Goal: Entertainment & Leisure: Consume media (video, audio)

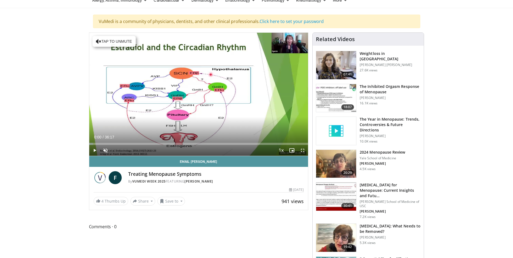
scroll to position [54, 0]
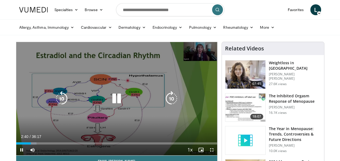
click at [119, 97] on icon "Video Player" at bounding box center [116, 98] width 15 height 15
click at [116, 94] on icon "Video Player" at bounding box center [116, 98] width 15 height 15
drag, startPoint x: 116, startPoint y: 98, endPoint x: 119, endPoint y: 95, distance: 3.6
click at [118, 96] on icon "Video Player" at bounding box center [116, 98] width 15 height 15
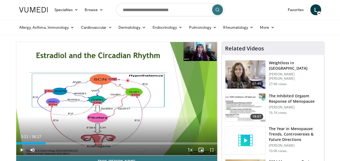
click at [21, 149] on span "Video Player" at bounding box center [21, 149] width 11 height 11
drag, startPoint x: 51, startPoint y: 143, endPoint x: 44, endPoint y: 144, distance: 6.8
click at [44, 144] on div "Current Time 5:27 / Duration 36:17 Play Skip Backward Skip Forward Mute 82% Loa…" at bounding box center [116, 149] width 201 height 11
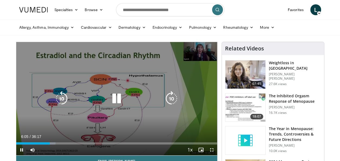
click at [71, 136] on div "Current Time 6:05 / Duration 36:17" at bounding box center [116, 136] width 201 height 5
click at [20, 149] on span "Video Player" at bounding box center [21, 149] width 11 height 11
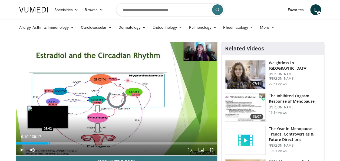
click at [48, 143] on div "Progress Bar" at bounding box center [48, 143] width 1 height 2
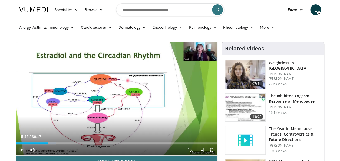
click at [20, 150] on span "Video Player" at bounding box center [21, 149] width 11 height 11
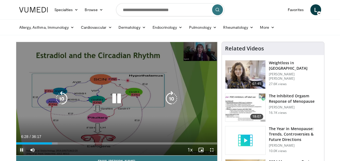
click at [21, 149] on span "Video Player" at bounding box center [21, 149] width 11 height 11
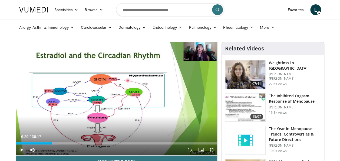
click at [21, 150] on span "Video Player" at bounding box center [21, 149] width 11 height 11
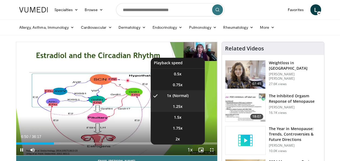
click at [178, 106] on span "1.25x" at bounding box center [178, 106] width 10 height 5
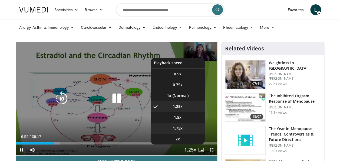
click at [179, 127] on span "1.75x" at bounding box center [178, 127] width 10 height 5
click at [178, 94] on li "1x" at bounding box center [178, 95] width 54 height 11
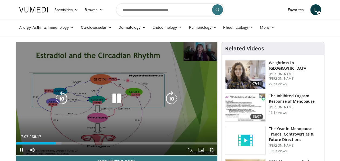
click at [211, 149] on span "Video Player" at bounding box center [211, 149] width 11 height 11
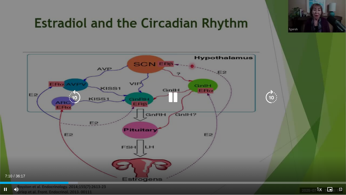
click at [142, 165] on div "10 seconds Tap to unmute" at bounding box center [173, 97] width 346 height 195
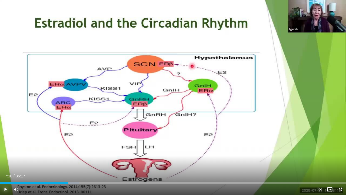
click at [3, 189] on span "Video Player" at bounding box center [5, 189] width 11 height 11
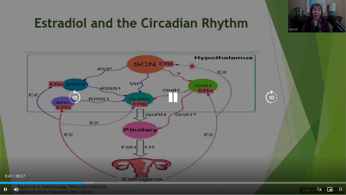
click at [119, 155] on div "10 seconds Tap to unmute" at bounding box center [173, 97] width 346 height 195
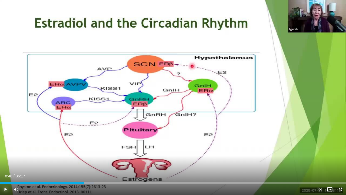
click at [6, 186] on span "Video Player" at bounding box center [5, 189] width 11 height 11
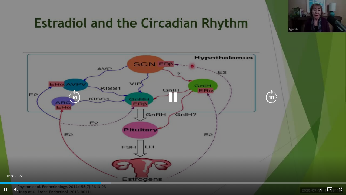
click at [204, 110] on div "10 seconds Tap to unmute" at bounding box center [173, 97] width 346 height 195
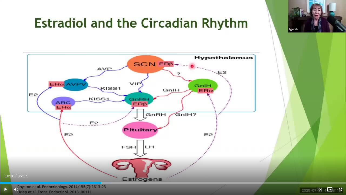
click at [6, 188] on span "Video Player" at bounding box center [5, 189] width 11 height 11
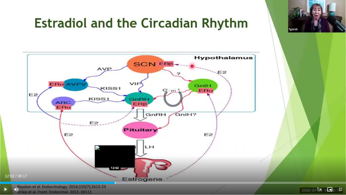
click at [115, 182] on div "Progress Bar" at bounding box center [115, 183] width 1 height 2
click at [111, 182] on div "Loaded : 37.21% 12:05 11:42" at bounding box center [173, 183] width 346 height 2
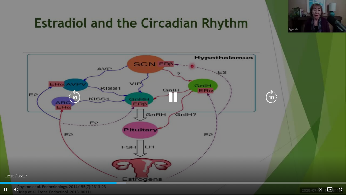
click at [39, 149] on div "10 seconds Tap to unmute" at bounding box center [173, 97] width 346 height 195
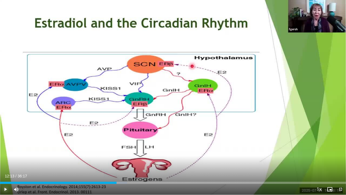
click at [6, 188] on span "Video Player" at bounding box center [5, 189] width 11 height 11
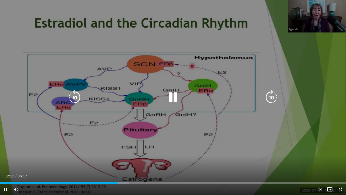
click at [177, 96] on icon "Video Player" at bounding box center [173, 97] width 15 height 15
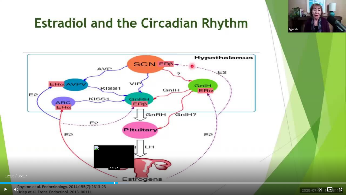
click at [114, 183] on div "Progress Bar" at bounding box center [114, 183] width 1 height 2
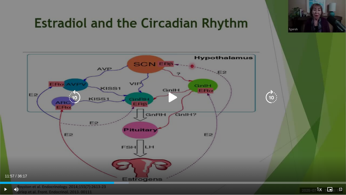
click at [173, 97] on icon "Video Player" at bounding box center [173, 97] width 15 height 15
click at [185, 100] on div "Video Player" at bounding box center [173, 97] width 208 height 11
click at [175, 99] on icon "Video Player" at bounding box center [173, 97] width 15 height 15
click at [172, 95] on icon "Video Player" at bounding box center [173, 97] width 15 height 15
click at [172, 109] on div "10 seconds Tap to unmute" at bounding box center [173, 97] width 346 height 195
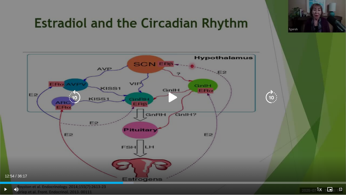
click at [173, 97] on icon "Video Player" at bounding box center [173, 97] width 15 height 15
click at [175, 97] on icon "Video Player" at bounding box center [173, 97] width 15 height 15
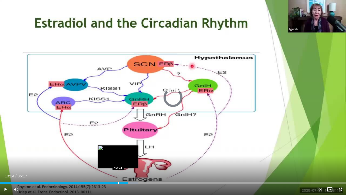
click at [118, 182] on div "Progress Bar" at bounding box center [118, 183] width 1 height 2
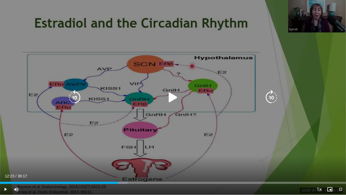
click at [172, 98] on icon "Video Player" at bounding box center [173, 97] width 15 height 15
click at [176, 96] on icon "Video Player" at bounding box center [173, 97] width 15 height 15
click at [168, 96] on icon "Video Player" at bounding box center [173, 97] width 15 height 15
click at [177, 96] on icon "Video Player" at bounding box center [173, 97] width 15 height 15
click at [173, 94] on icon "Video Player" at bounding box center [173, 97] width 15 height 15
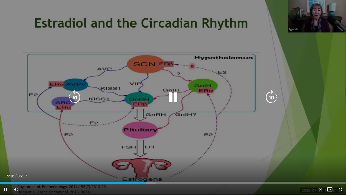
click at [173, 96] on icon "Video Player" at bounding box center [173, 97] width 15 height 15
click at [172, 96] on icon "Video Player" at bounding box center [173, 97] width 15 height 15
click at [175, 96] on icon "Video Player" at bounding box center [173, 97] width 15 height 15
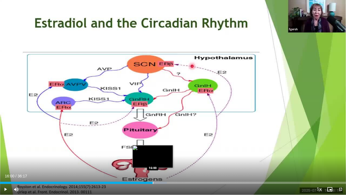
click at [153, 181] on div "Loaded : 48.23% 16:00 16:00" at bounding box center [173, 181] width 346 height 5
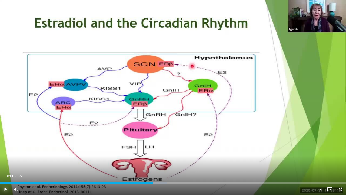
click at [5, 189] on span "Video Player" at bounding box center [5, 189] width 11 height 11
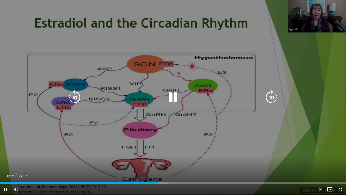
click at [170, 96] on icon "Video Player" at bounding box center [173, 97] width 15 height 15
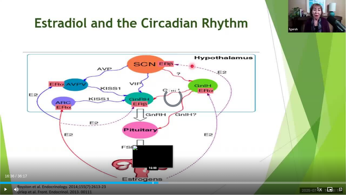
click at [153, 183] on div "Progress Bar" at bounding box center [153, 183] width 1 height 2
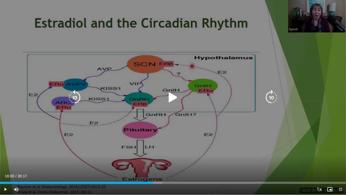
click at [173, 97] on icon "Video Player" at bounding box center [173, 97] width 15 height 15
click at [174, 94] on icon "Video Player" at bounding box center [173, 97] width 15 height 15
click at [170, 95] on icon "Video Player" at bounding box center [173, 97] width 15 height 15
click at [173, 97] on icon "Video Player" at bounding box center [173, 97] width 15 height 15
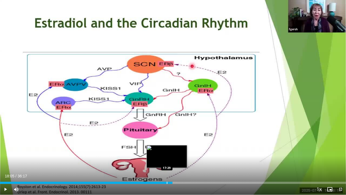
click at [167, 182] on div "Progress Bar" at bounding box center [167, 183] width 1 height 2
click at [164, 183] on div "17:29" at bounding box center [83, 183] width 167 height 2
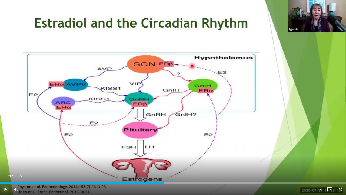
click at [6, 189] on span "Video Player" at bounding box center [5, 189] width 11 height 11
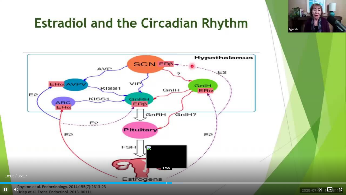
click at [167, 183] on div "Progress Bar" at bounding box center [167, 183] width 1 height 2
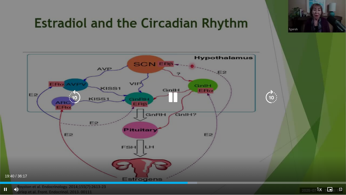
click at [173, 94] on icon "Video Player" at bounding box center [173, 97] width 15 height 15
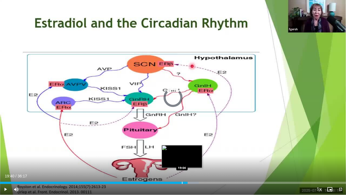
click at [182, 182] on div "Progress Bar" at bounding box center [182, 183] width 1 height 2
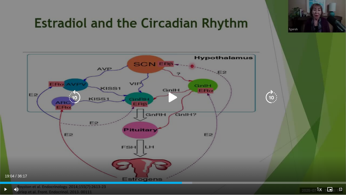
click at [171, 97] on icon "Video Player" at bounding box center [173, 97] width 15 height 15
click at [174, 99] on icon "Video Player" at bounding box center [173, 97] width 15 height 15
